Goal: Transaction & Acquisition: Purchase product/service

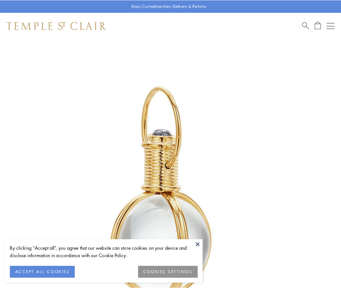
scroll to position [169, 0]
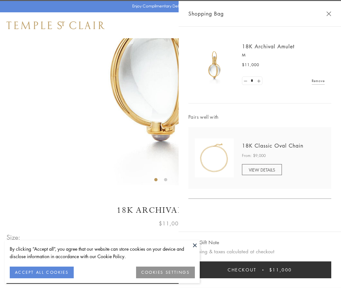
click at [259, 270] on button "Checkout $11,000" at bounding box center [259, 269] width 143 height 17
